Goal: Task Accomplishment & Management: Check status

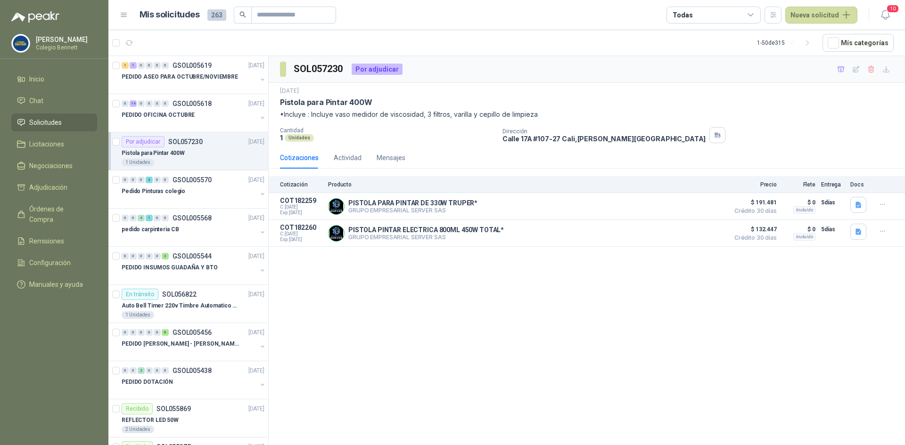
click at [419, 301] on div "SOL057230 Por adjudicar [DATE] Pistola para Pintar 400W •Incluye : Incluye vaso…" at bounding box center [587, 252] width 636 height 393
click at [171, 74] on p "PEDIDO ASEO PARA OCTUBRE/NOVIEMBRE" at bounding box center [180, 77] width 116 height 9
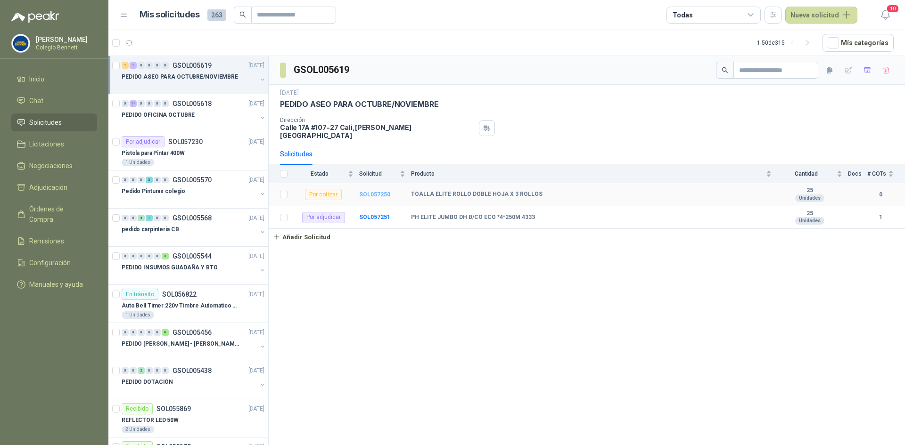
click at [371, 191] on b "SOL057250" at bounding box center [374, 194] width 31 height 7
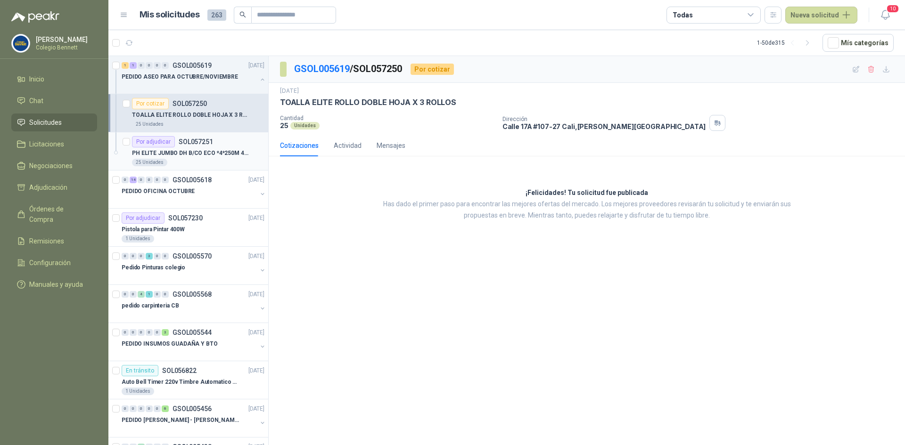
click at [176, 149] on p "PH ELITE JUMBO DH B/CO ECO *4*250M 4333" at bounding box center [190, 153] width 117 height 9
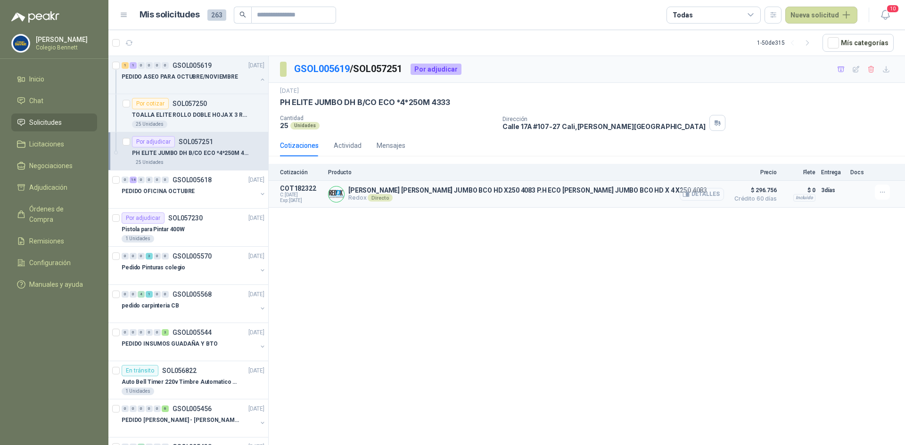
click at [707, 192] on button "Detalles" at bounding box center [702, 194] width 44 height 13
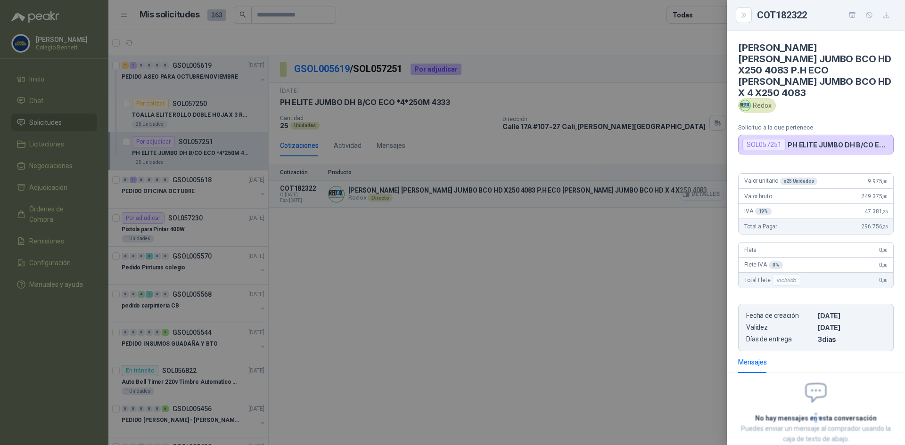
scroll to position [6, 0]
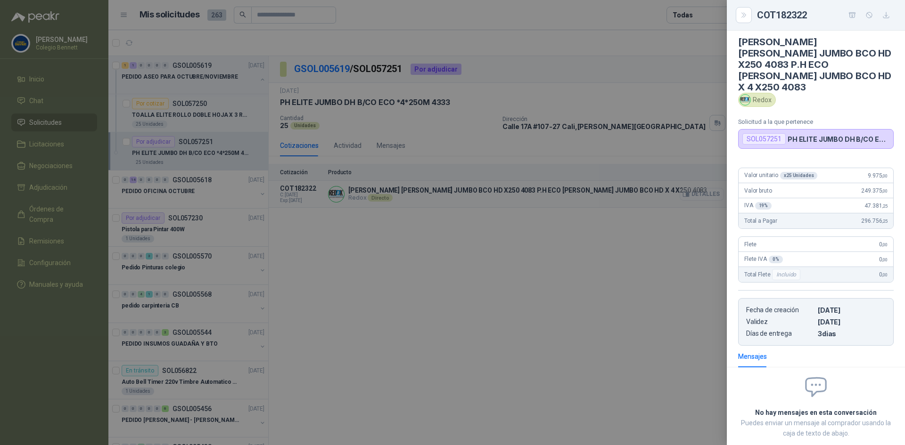
click at [707, 192] on div at bounding box center [452, 222] width 905 height 445
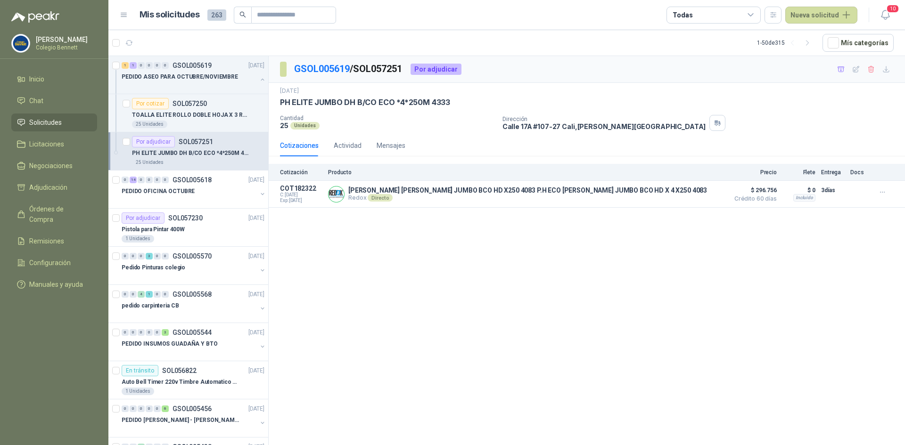
click at [606, 244] on div "GSOL005619 / SOL057251 Por adjudicar [DATE] PH ELITE JUMBO DH B/CO ECO *4*250M …" at bounding box center [587, 252] width 636 height 393
click at [188, 78] on p "PEDIDO ASEO PARA OCTUBRE/NOVIEMBRE" at bounding box center [180, 77] width 116 height 9
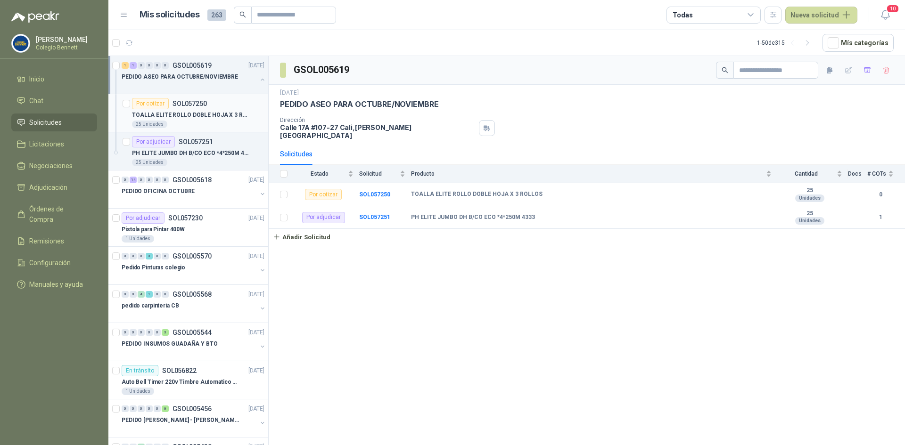
click at [228, 112] on p "TOALLA ELITE ROLLO DOBLE HOJA X 3 ROLLOS" at bounding box center [190, 115] width 117 height 9
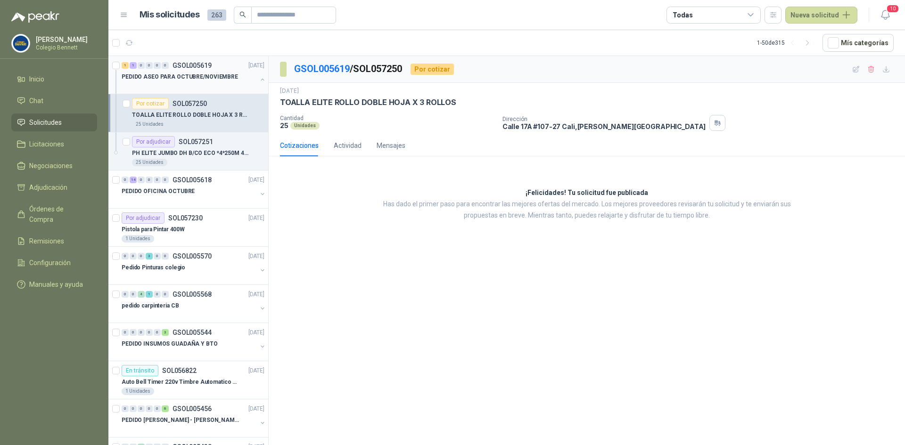
click at [252, 75] on div "PEDIDO ASEO PARA OCTUBRE/NOVIEMBRE" at bounding box center [194, 80] width 145 height 19
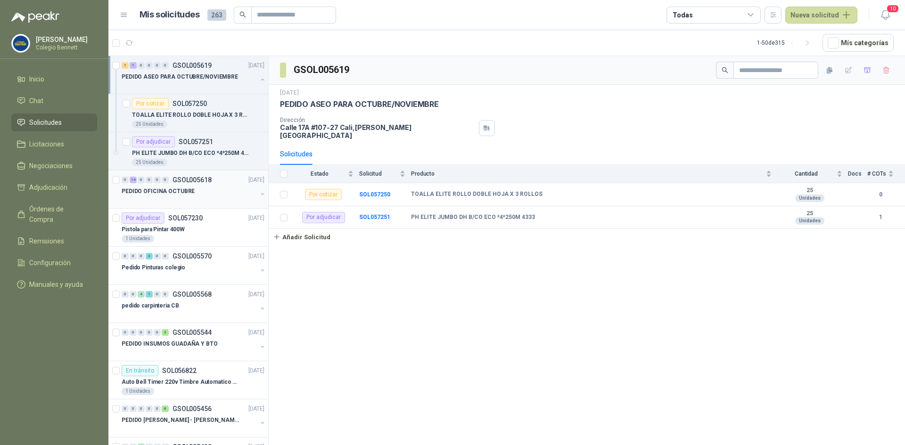
click at [228, 192] on div "PEDIDO OFICINA OCTUBRE" at bounding box center [189, 191] width 135 height 11
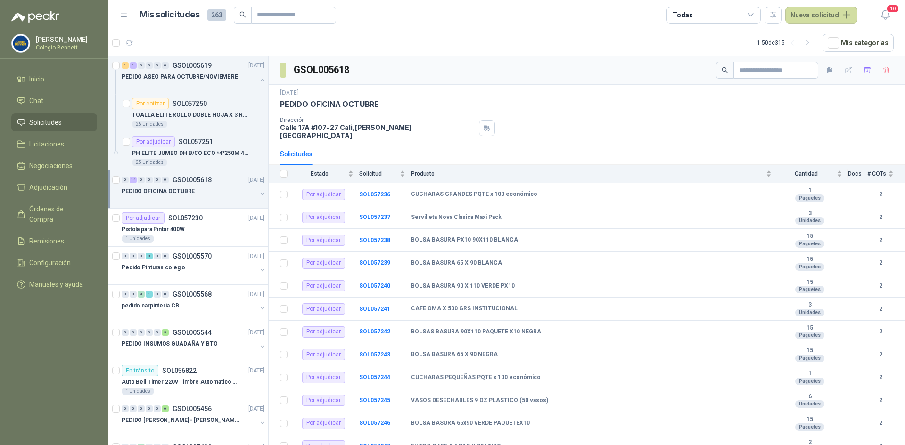
click at [259, 192] on button "button" at bounding box center [263, 194] width 8 height 8
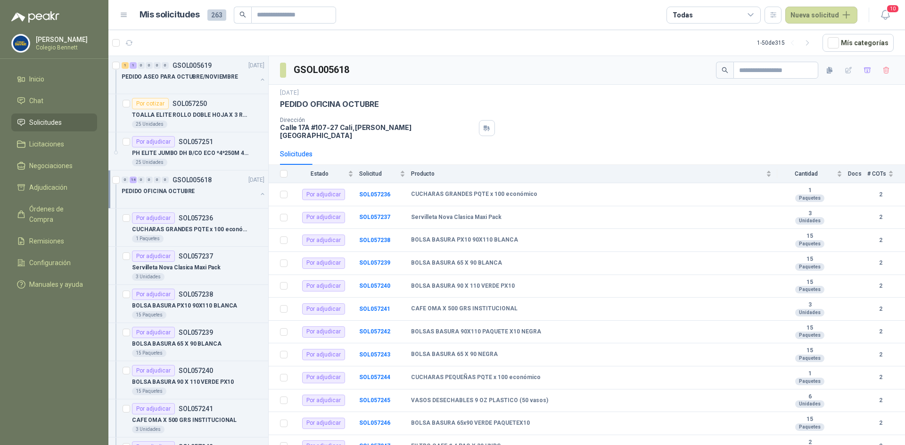
scroll to position [3, 0]
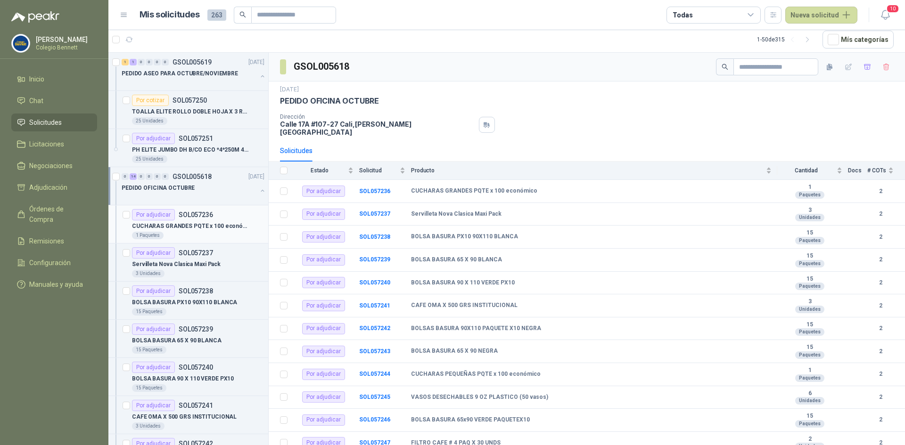
click at [234, 222] on p "CUCHARAS GRANDES PQTE x 100 económico" at bounding box center [190, 226] width 117 height 9
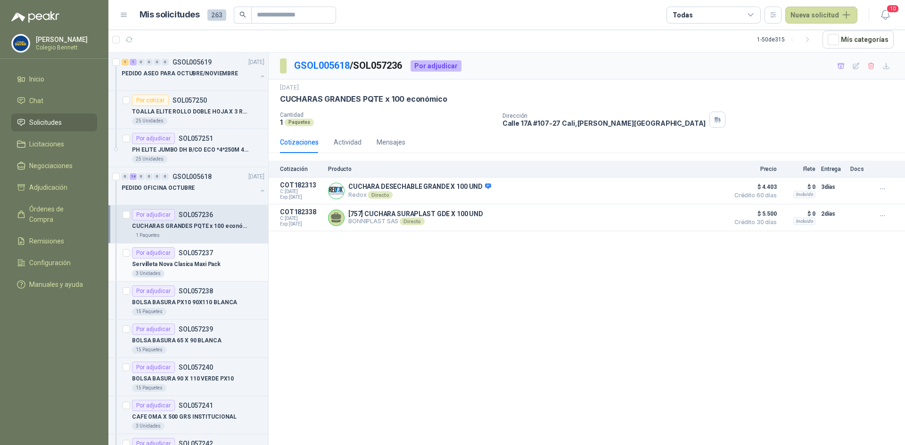
click at [215, 270] on div "3 Unidades" at bounding box center [198, 274] width 132 height 8
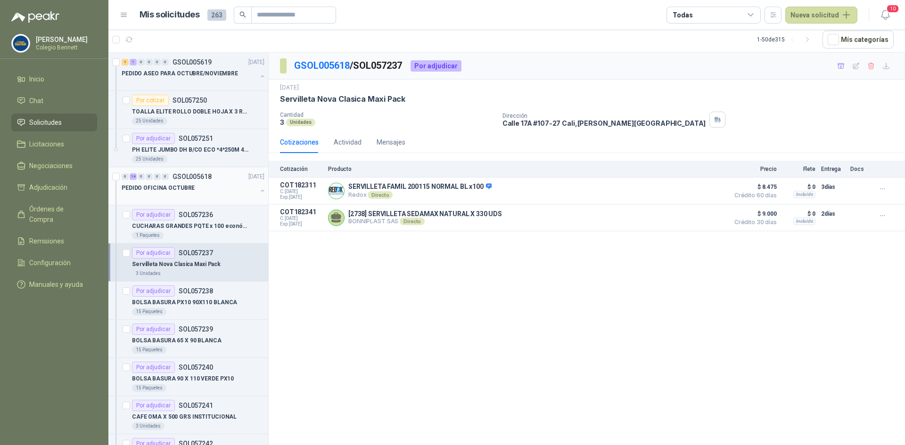
click at [252, 185] on div "PEDIDO OFICINA OCTUBRE" at bounding box center [194, 191] width 145 height 19
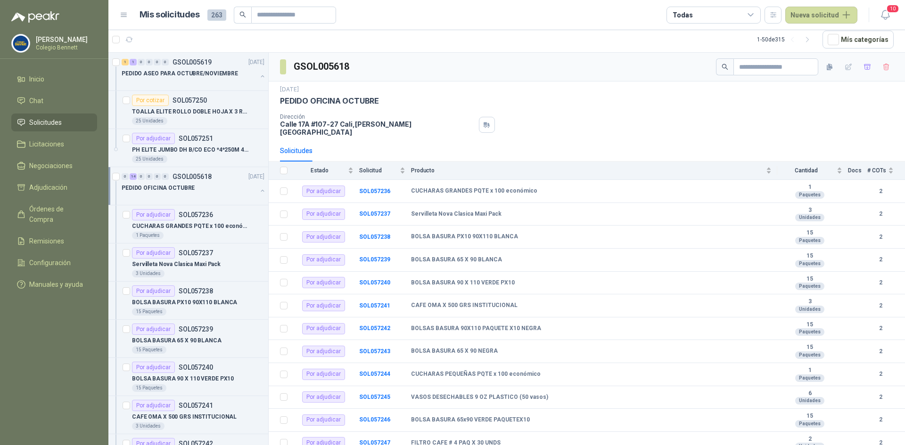
click at [259, 190] on button "button" at bounding box center [263, 191] width 8 height 8
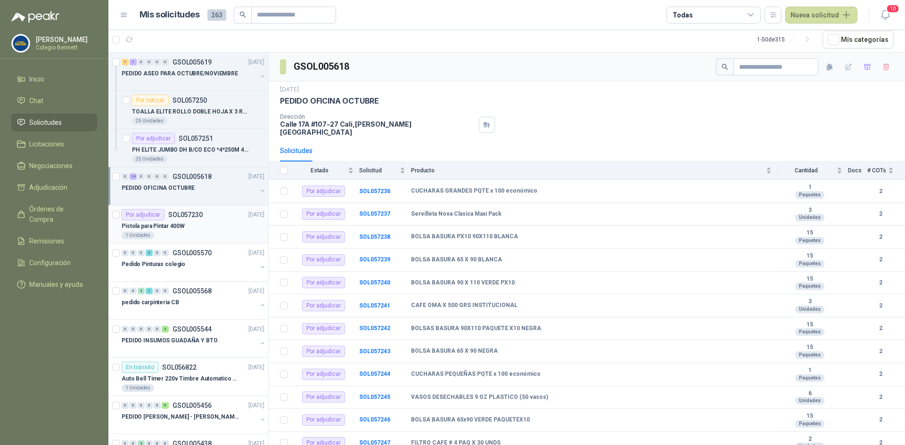
click at [217, 220] on div "Por adjudicar SOL057230 [DATE]" at bounding box center [193, 214] width 143 height 11
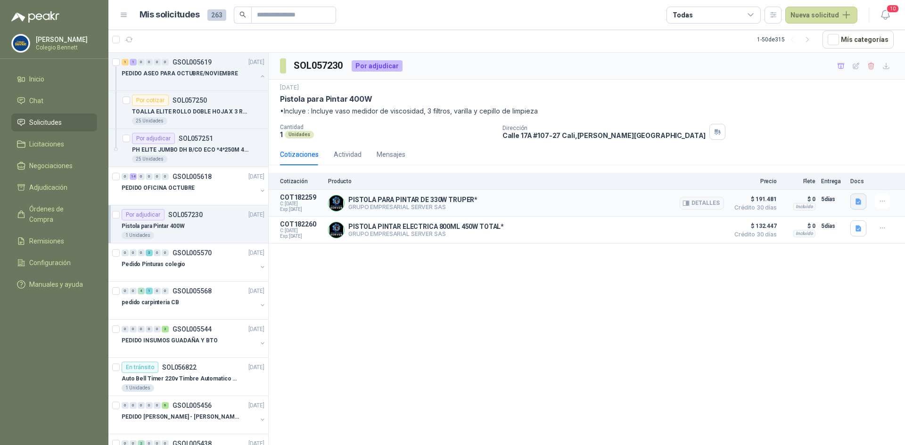
click at [858, 201] on icon "button" at bounding box center [858, 201] width 6 height 6
click at [848, 181] on button "15382.pdf" at bounding box center [840, 181] width 40 height 10
